Goal: Task Accomplishment & Management: Use online tool/utility

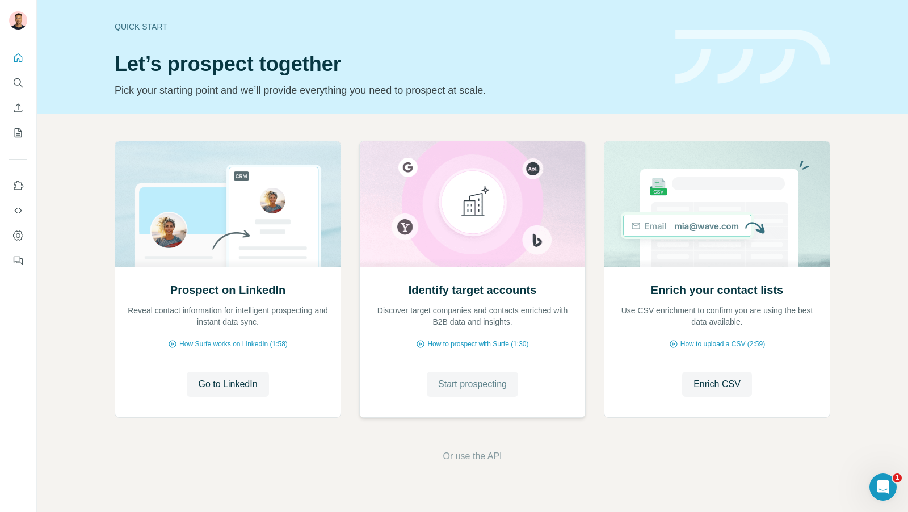
click at [472, 380] on span "Start prospecting" at bounding box center [472, 384] width 69 height 14
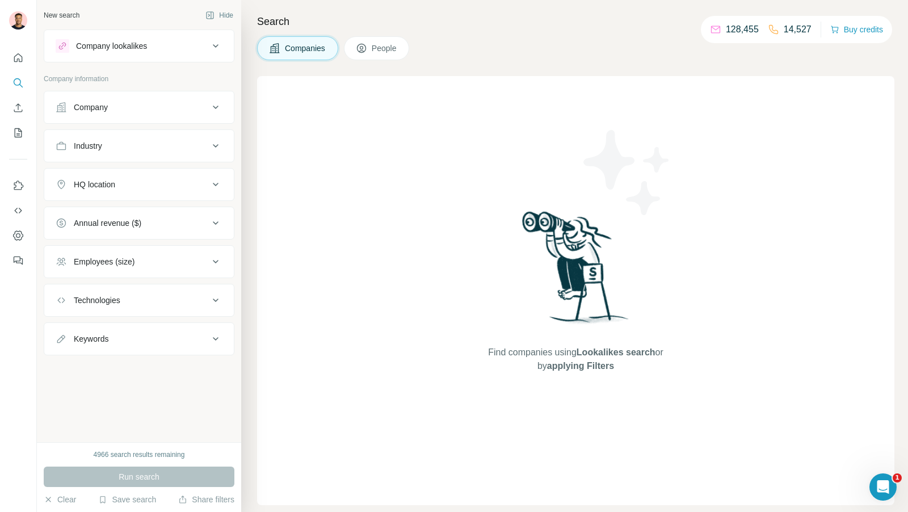
click at [136, 40] on div "Company lookalikes" at bounding box center [111, 45] width 71 height 11
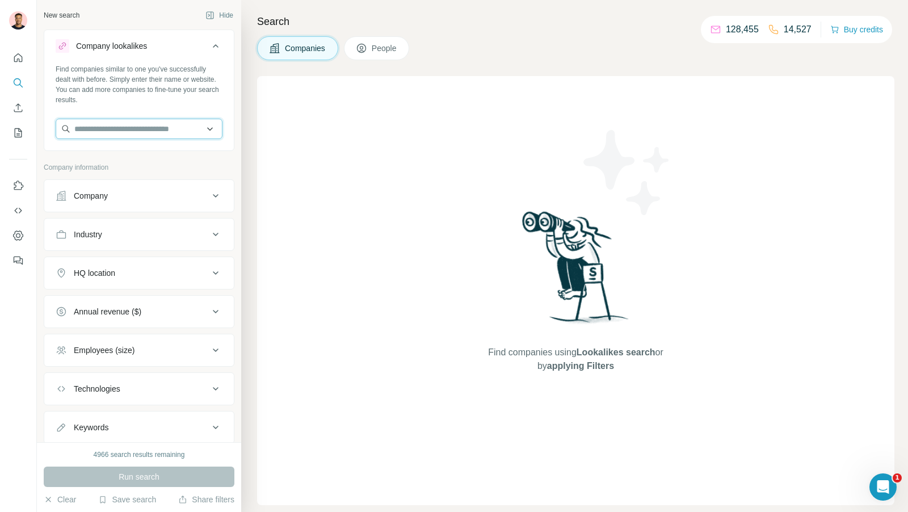
click at [112, 129] on input "text" at bounding box center [139, 129] width 167 height 20
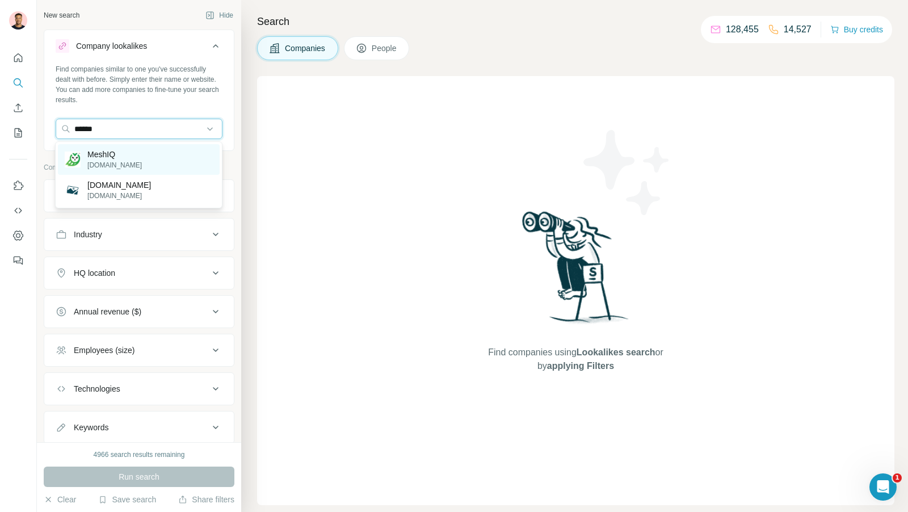
type input "******"
click at [129, 155] on div "MeshIQ [DOMAIN_NAME]" at bounding box center [139, 159] width 162 height 31
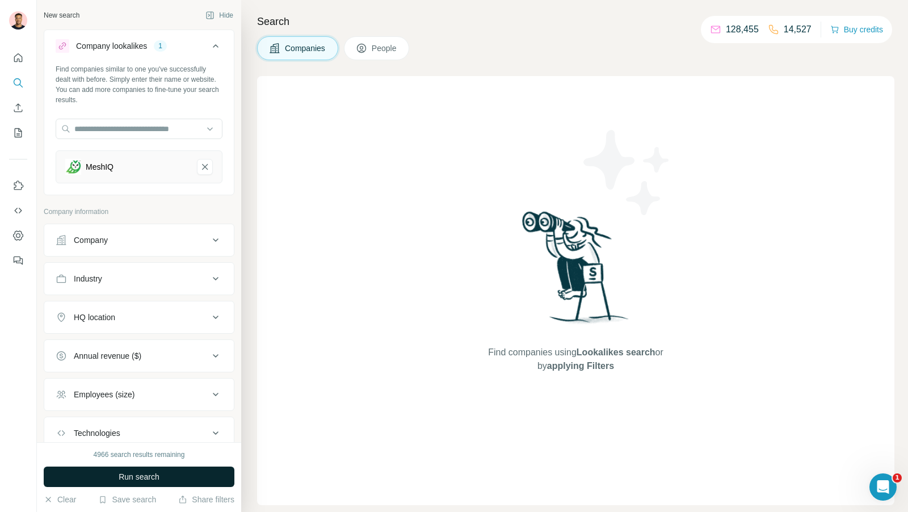
click at [142, 477] on span "Run search" at bounding box center [139, 476] width 41 height 11
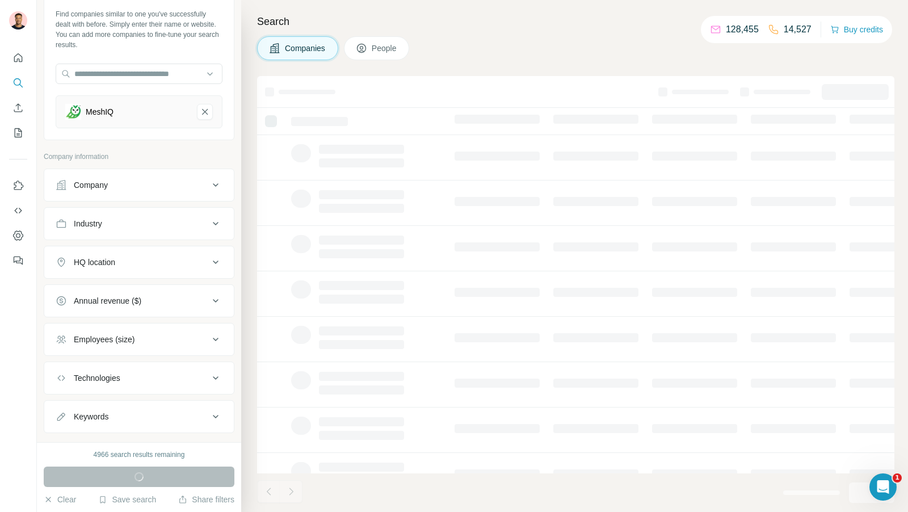
scroll to position [73, 0]
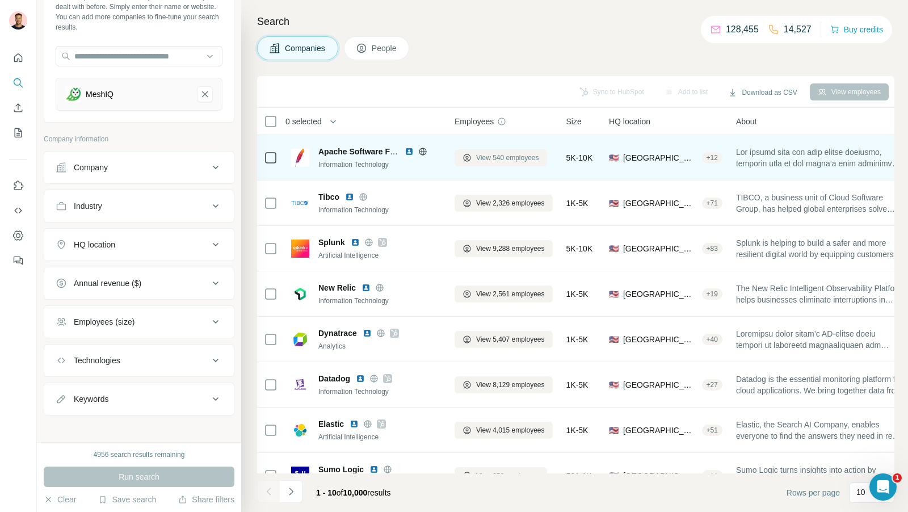
click at [504, 158] on span "View 540 employees" at bounding box center [507, 158] width 63 height 10
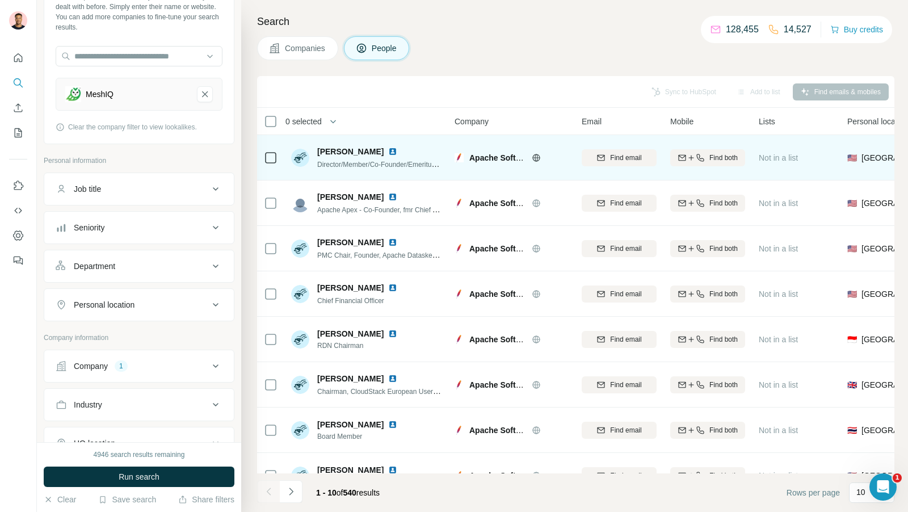
click at [272, 151] on icon at bounding box center [271, 158] width 14 height 14
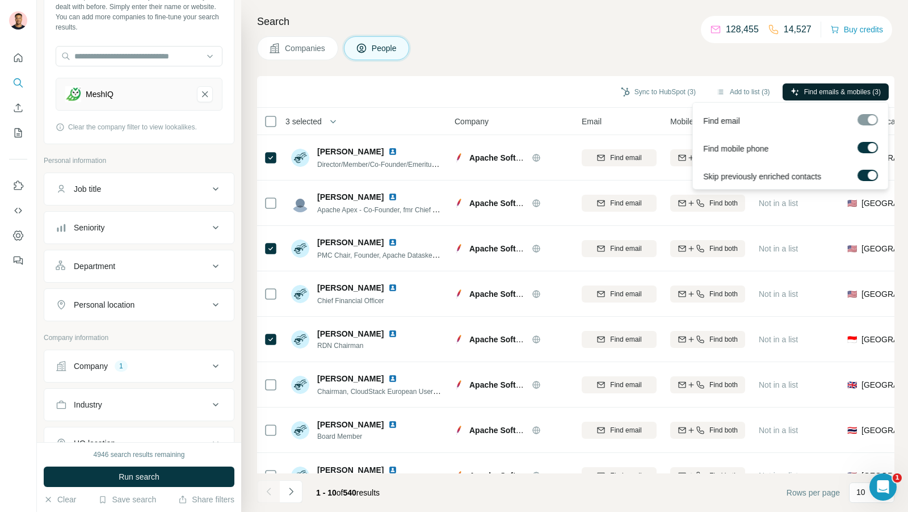
click at [838, 90] on span "Find emails & mobiles (3)" at bounding box center [842, 92] width 77 height 10
